Goal: Obtain resource: Download file/media

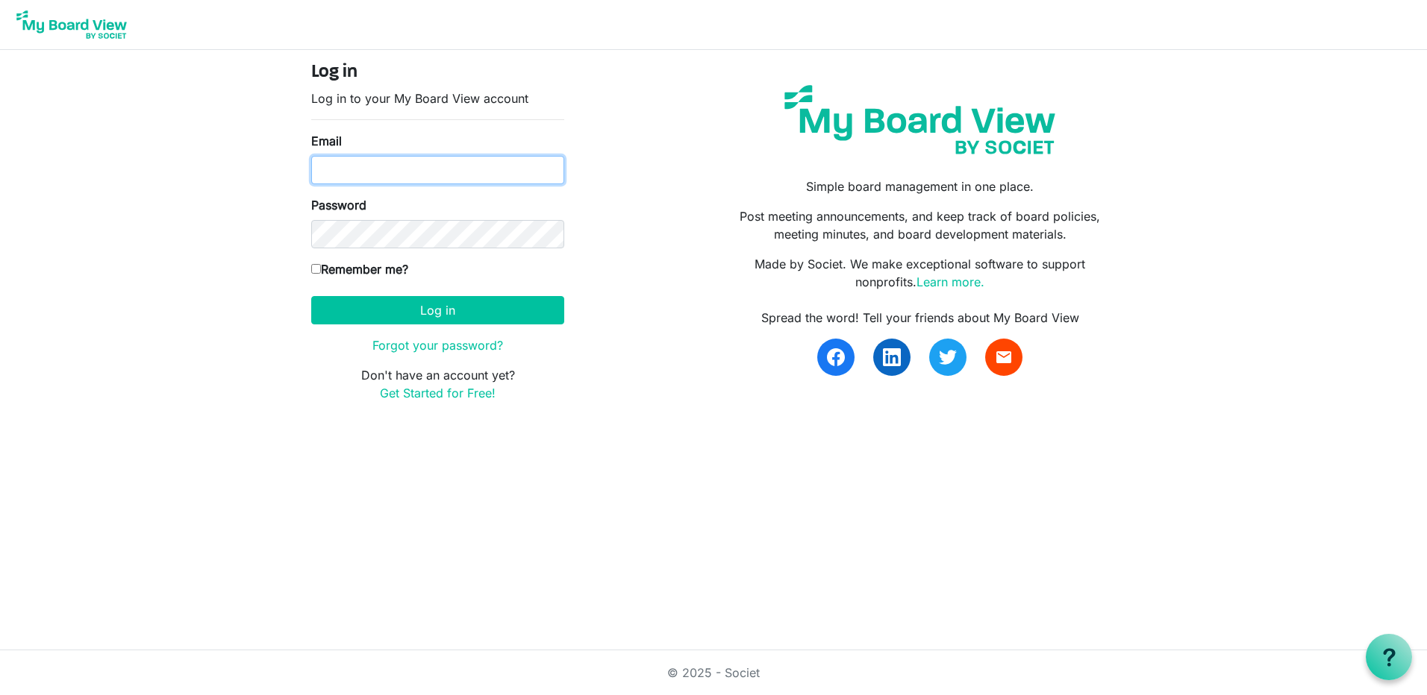
type input "[EMAIL_ADDRESS][DOMAIN_NAME]"
click at [316, 268] on input "Remember me?" at bounding box center [316, 269] width 10 height 10
checkbox input "true"
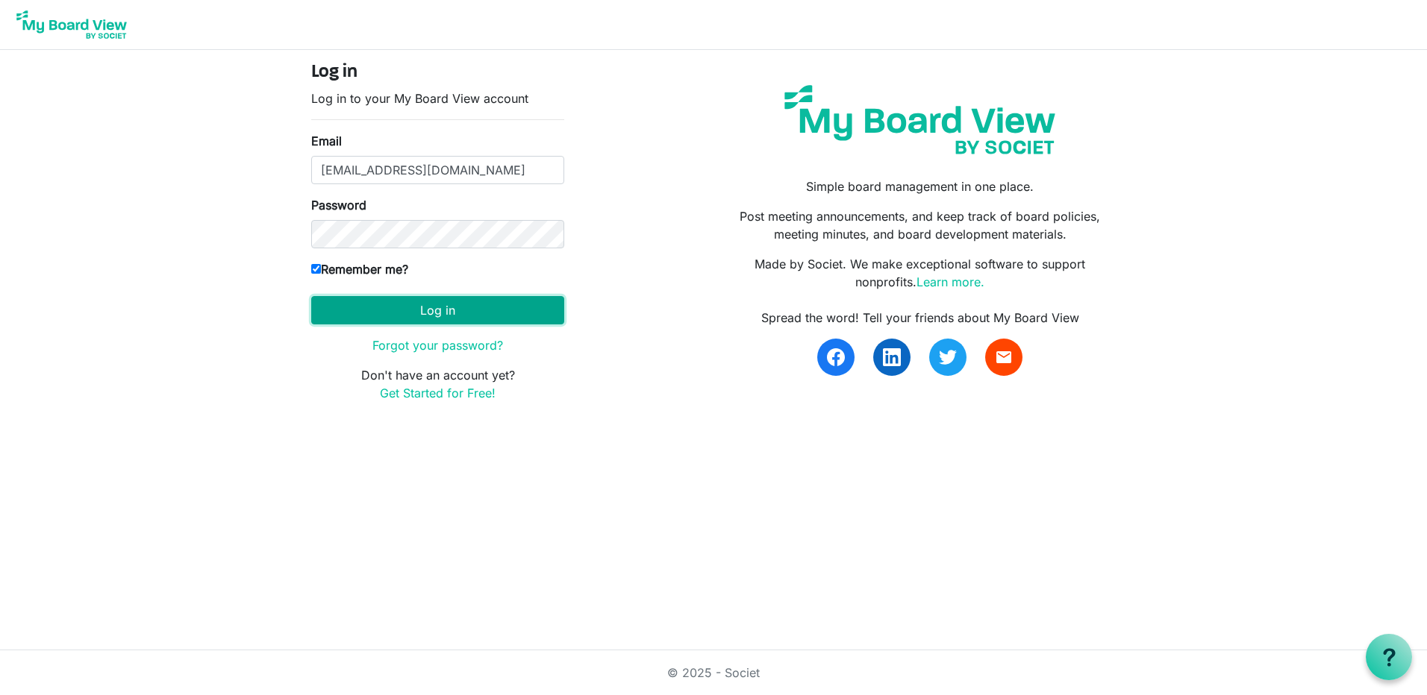
click at [446, 308] on button "Log in" at bounding box center [437, 310] width 253 height 28
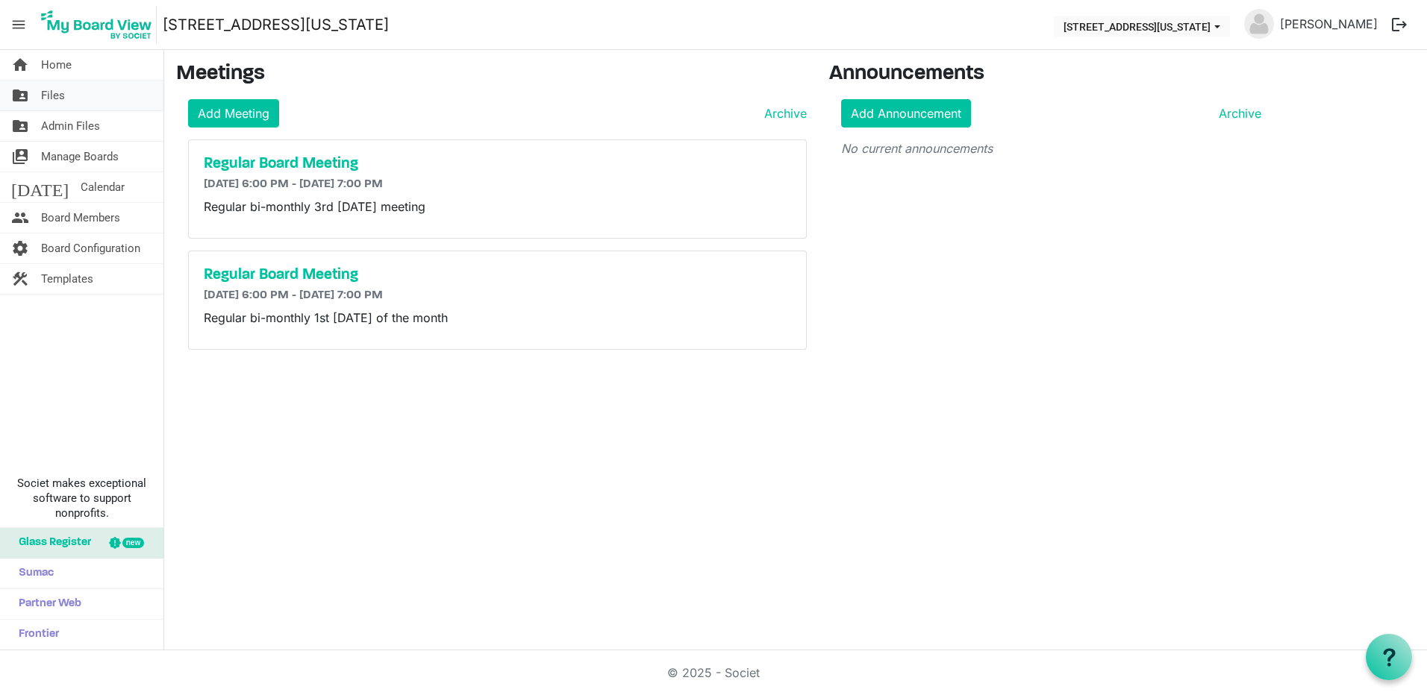
click at [52, 96] on span "Files" at bounding box center [53, 96] width 24 height 30
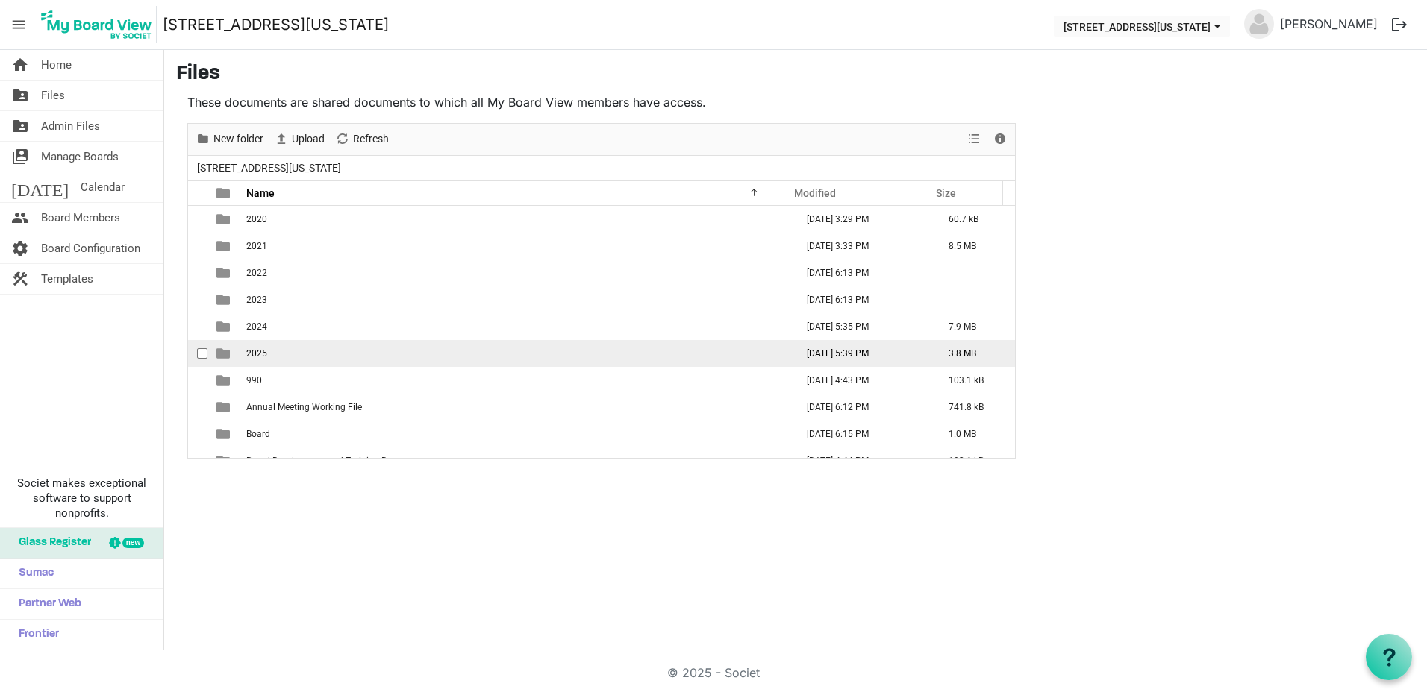
click at [377, 353] on td "2025" at bounding box center [516, 353] width 549 height 27
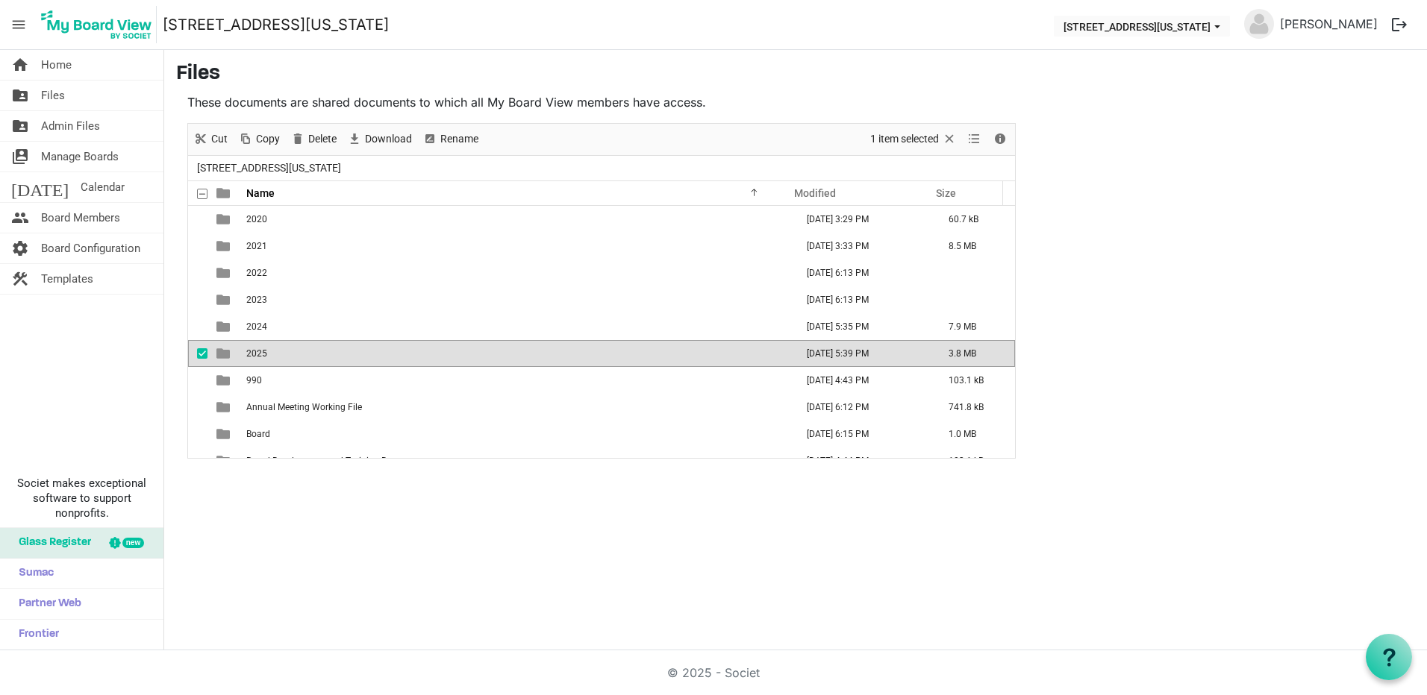
click at [377, 353] on td "2025" at bounding box center [516, 353] width 549 height 27
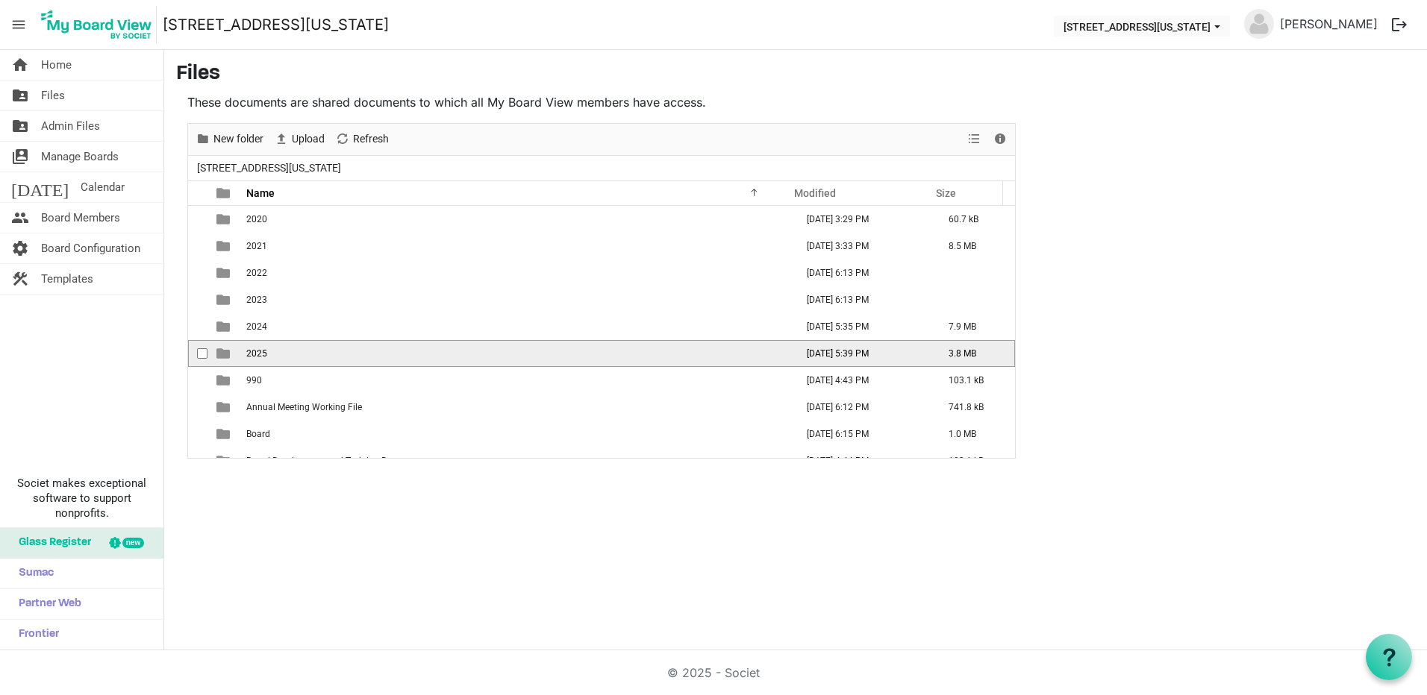
click at [377, 353] on td "2025" at bounding box center [516, 353] width 549 height 27
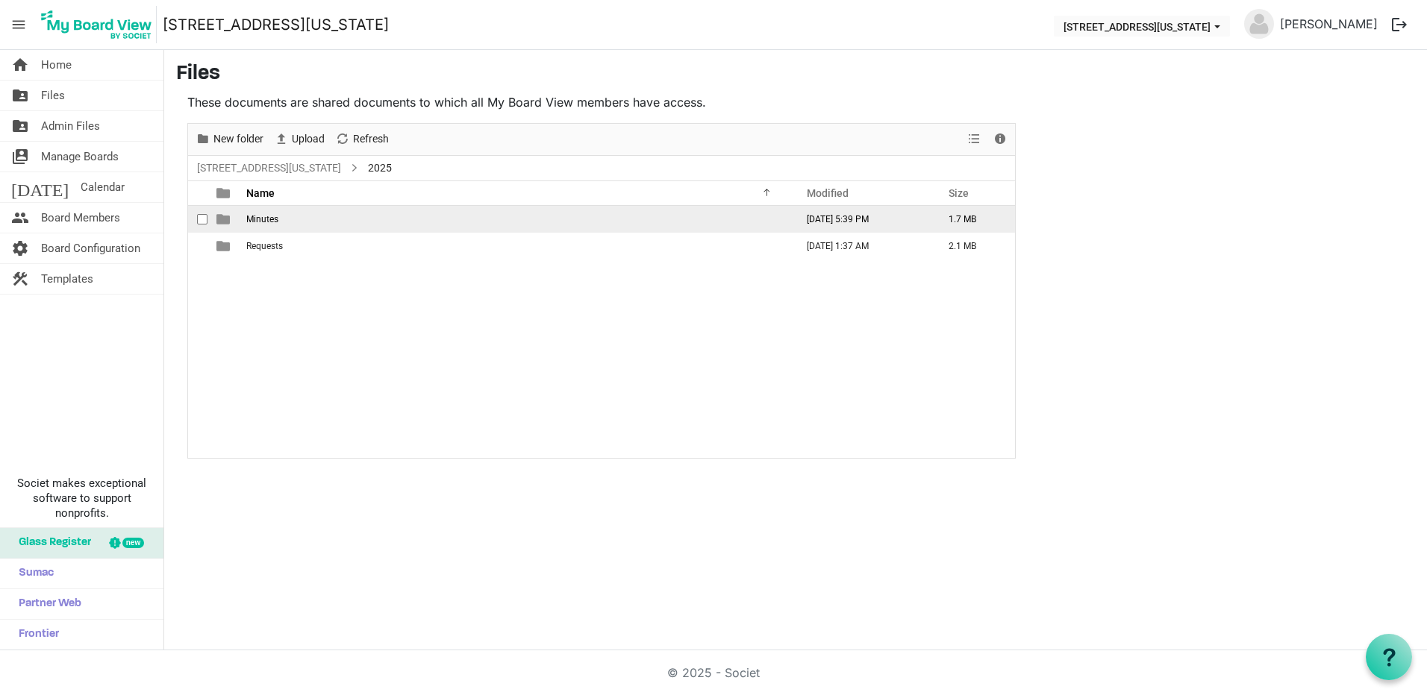
click at [299, 220] on td "Minutes" at bounding box center [516, 219] width 549 height 27
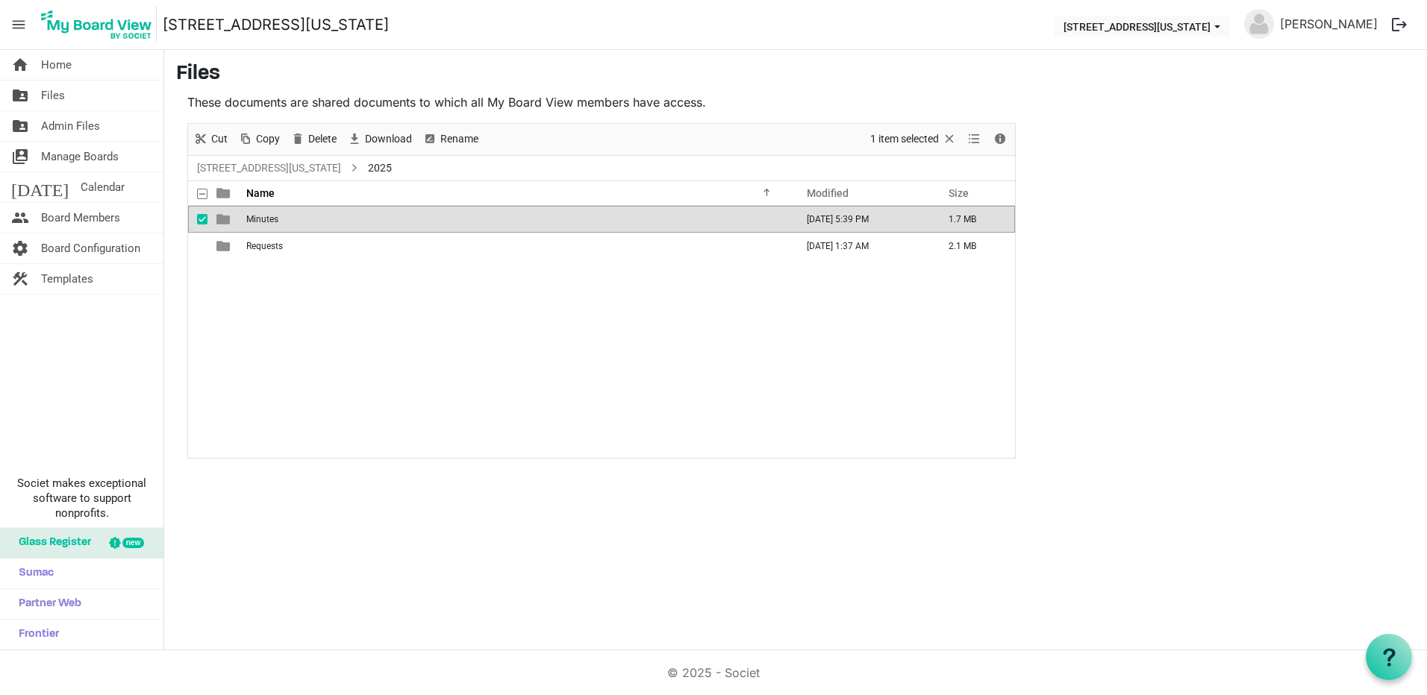
click at [299, 220] on td "Minutes" at bounding box center [516, 219] width 549 height 27
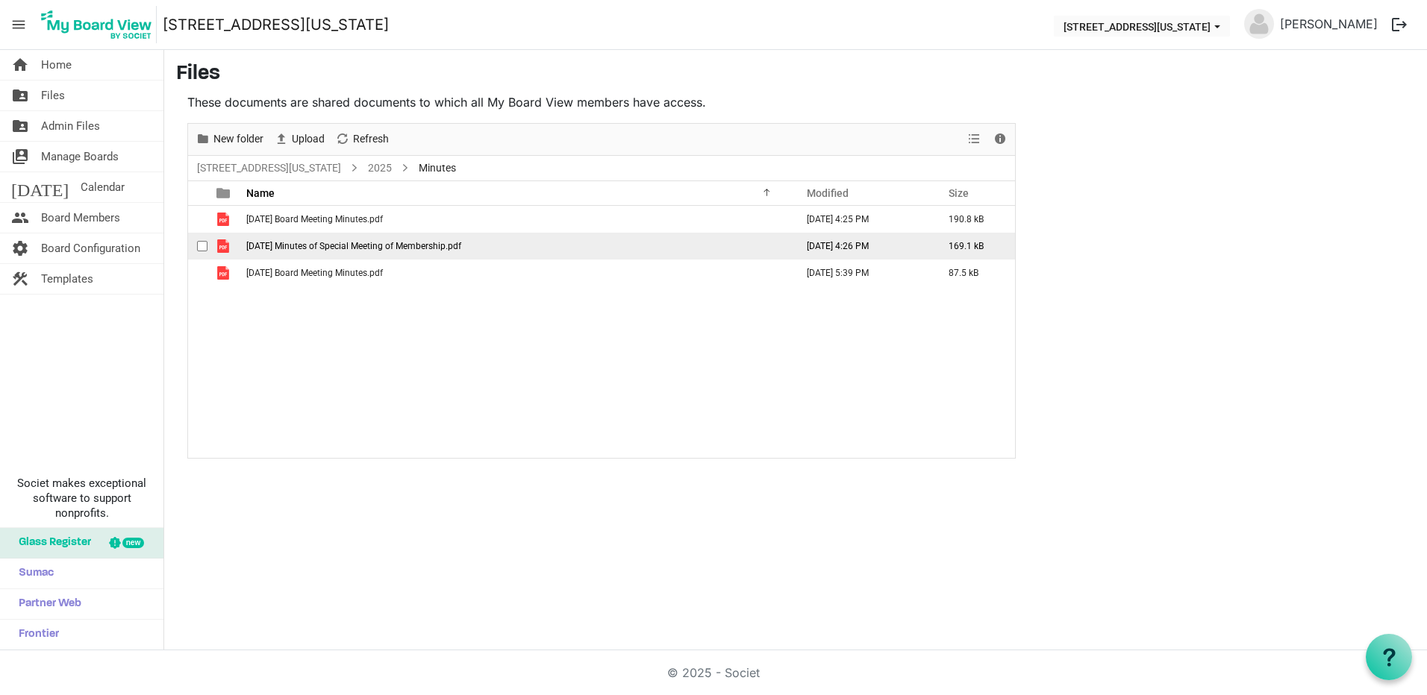
click at [329, 246] on span "07-22-2025 Minutes of Special Meeting of Membership.pdf" at bounding box center [353, 246] width 215 height 10
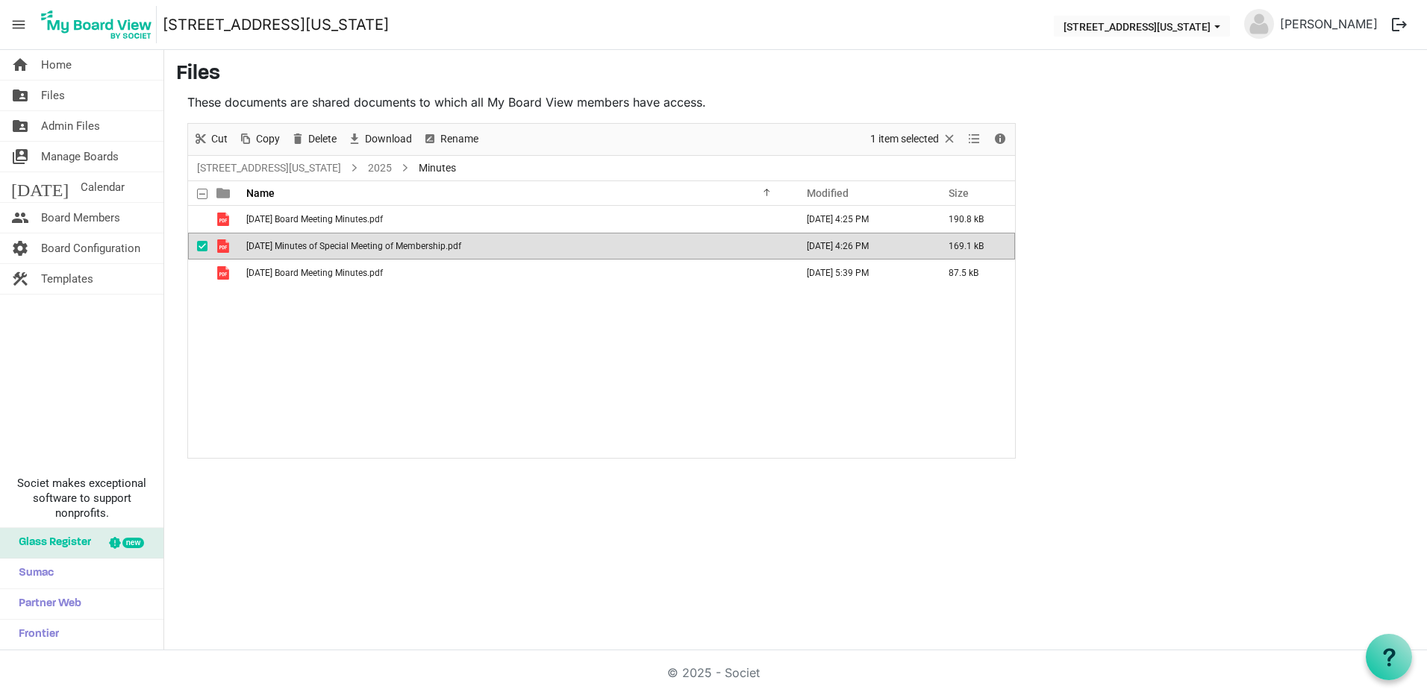
click at [329, 246] on span "07-22-2025 Minutes of Special Meeting of Membership.pdf" at bounding box center [353, 246] width 215 height 10
click at [307, 275] on span "08-05-2025 Board Meeting Minutes.pdf" at bounding box center [314, 273] width 137 height 10
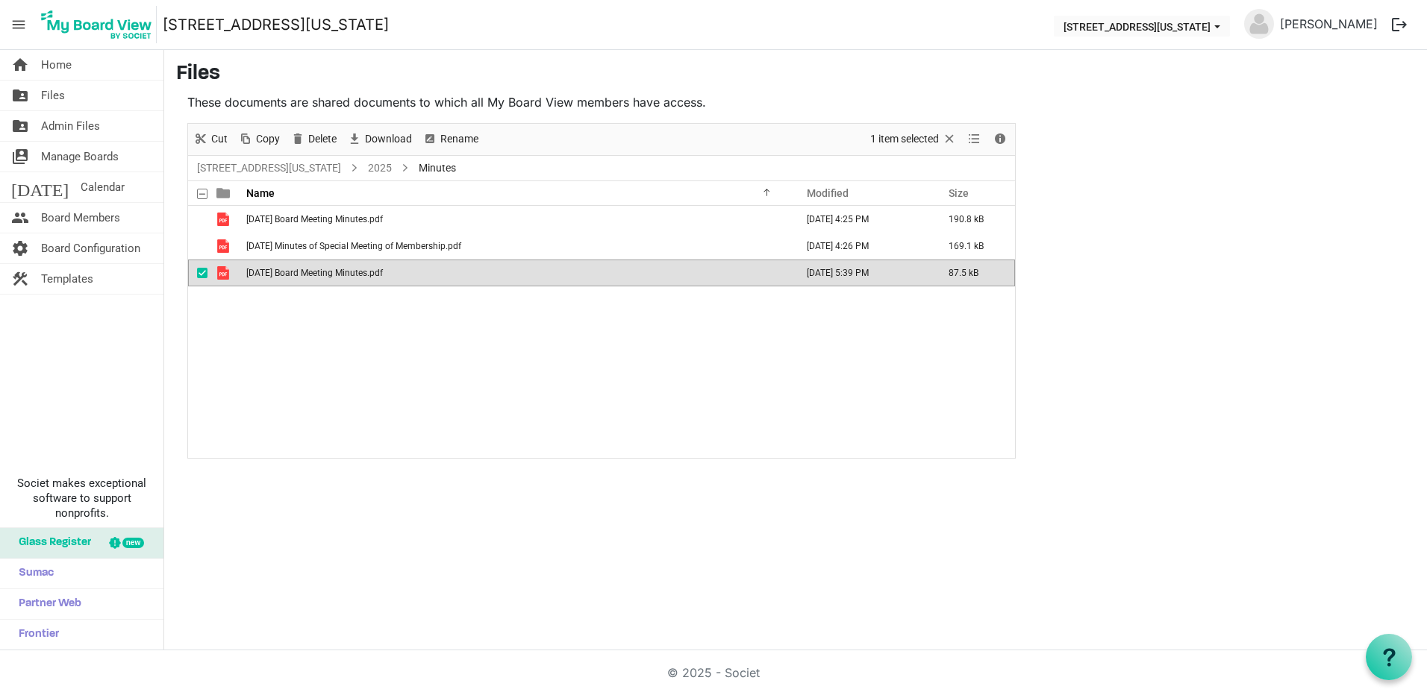
click at [307, 275] on span "08-05-2025 Board Meeting Minutes.pdf" at bounding box center [314, 273] width 137 height 10
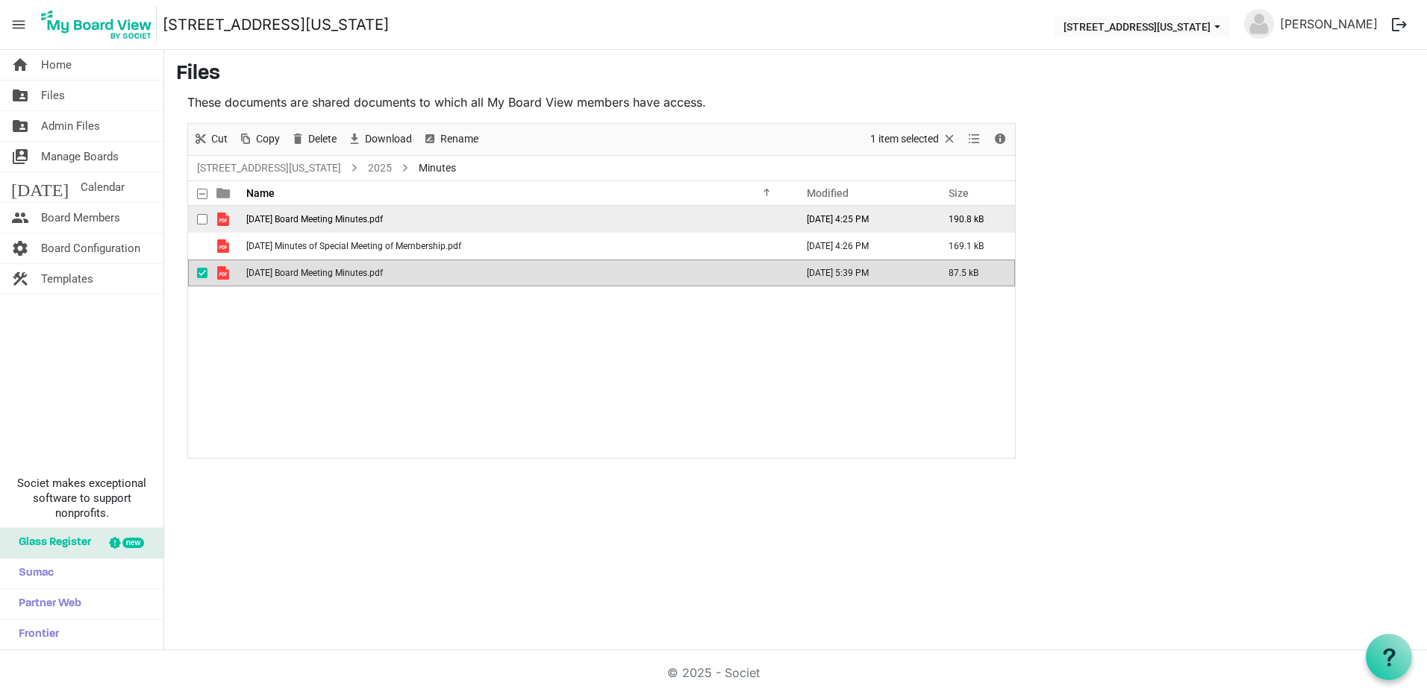
click at [383, 219] on span "06-12-2025 Board Meeting Minutes.pdf" at bounding box center [314, 219] width 137 height 10
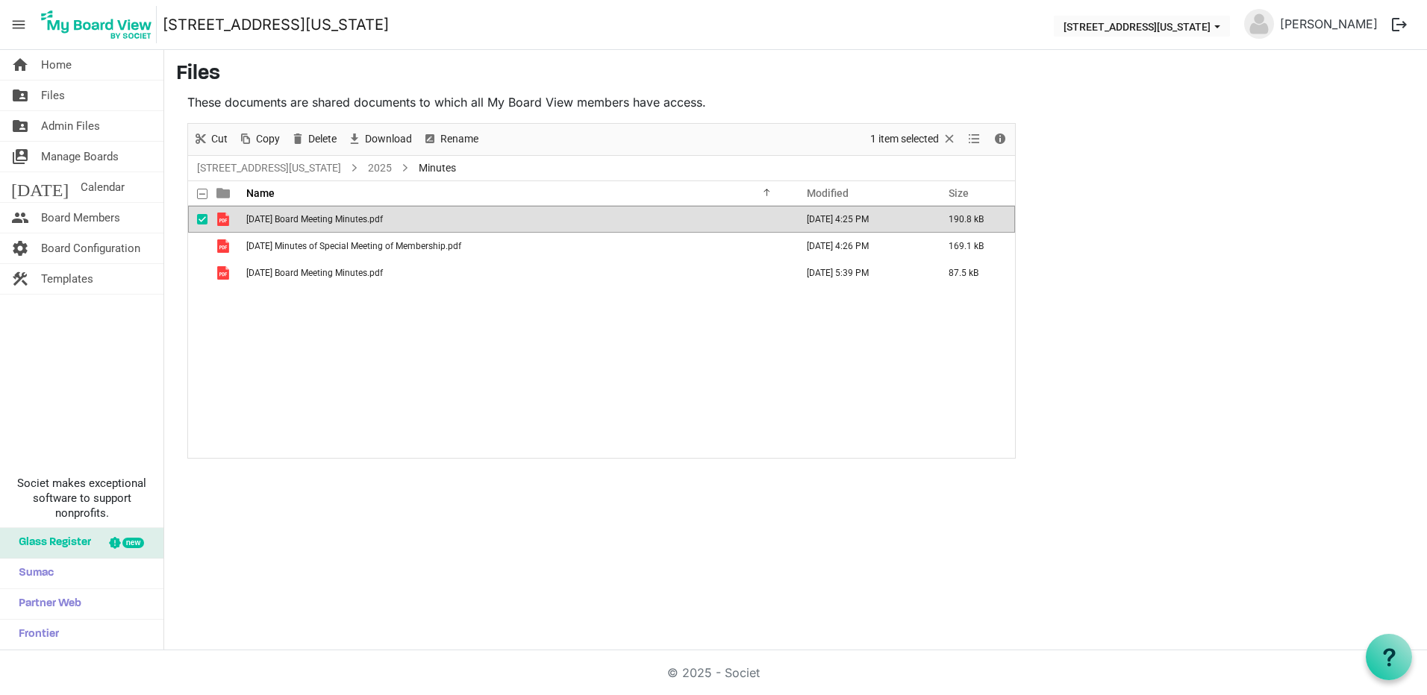
click at [383, 219] on span "06-12-2025 Board Meeting Minutes.pdf" at bounding box center [314, 219] width 137 height 10
